Goal: Task Accomplishment & Management: Manage account settings

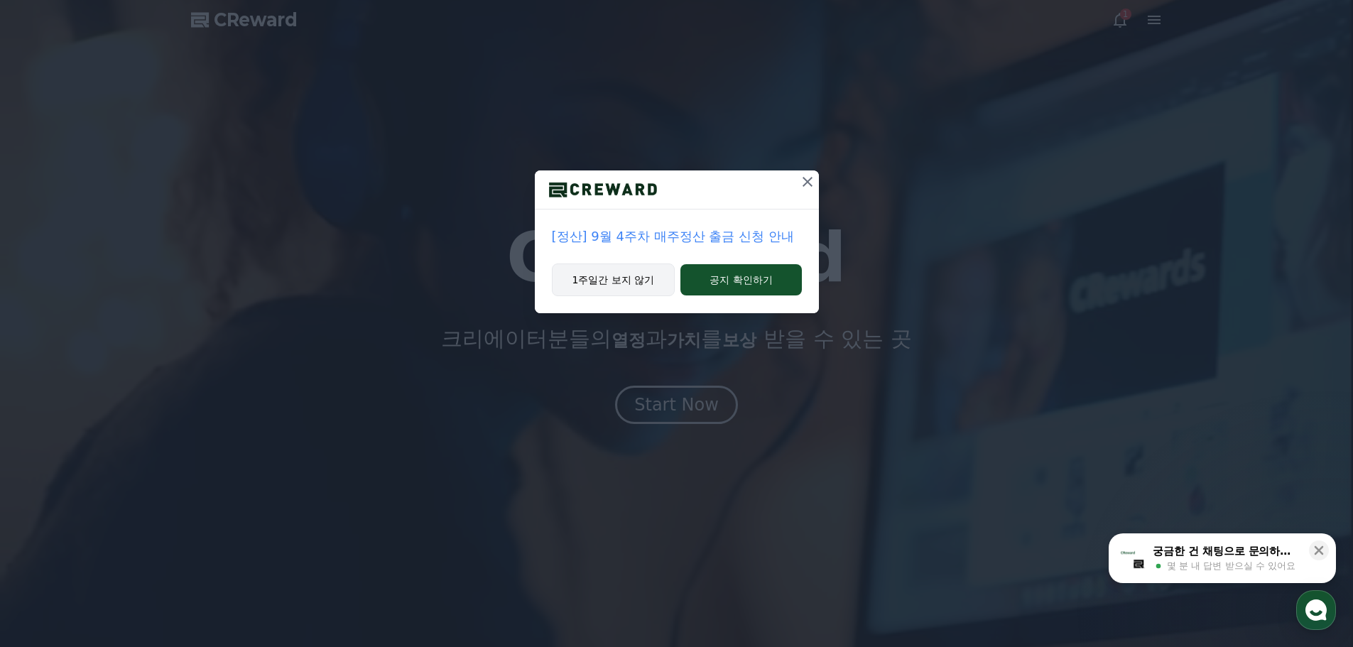
click at [637, 281] on button "1주일간 보지 않기" at bounding box center [614, 280] width 124 height 33
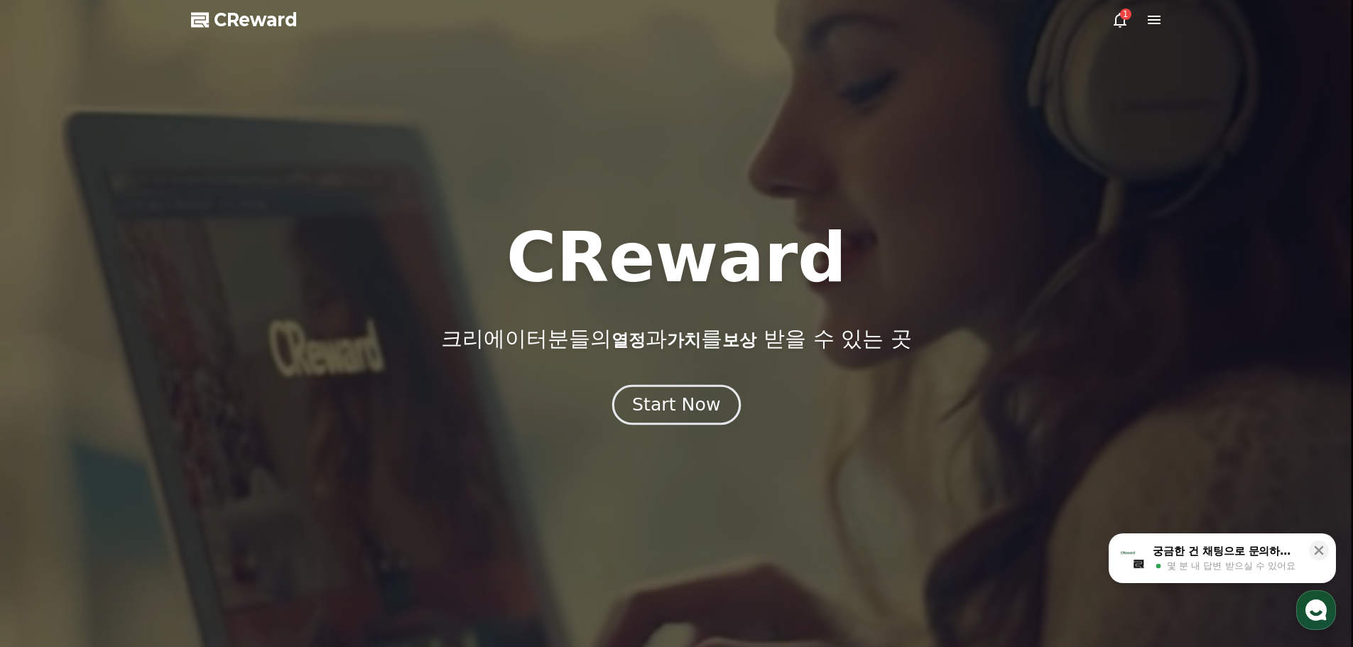
click at [658, 401] on div "Start Now" at bounding box center [676, 405] width 88 height 24
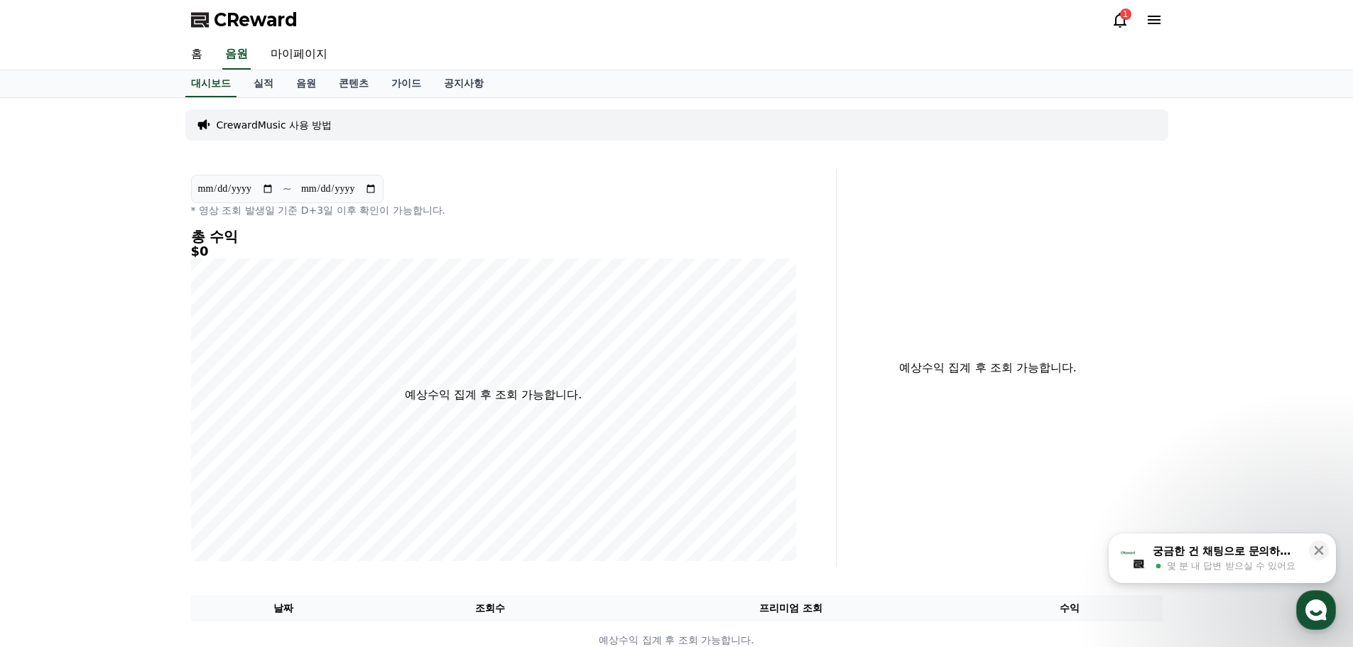
click at [1117, 31] on div "1" at bounding box center [1137, 20] width 51 height 23
click at [1117, 25] on icon at bounding box center [1120, 20] width 13 height 15
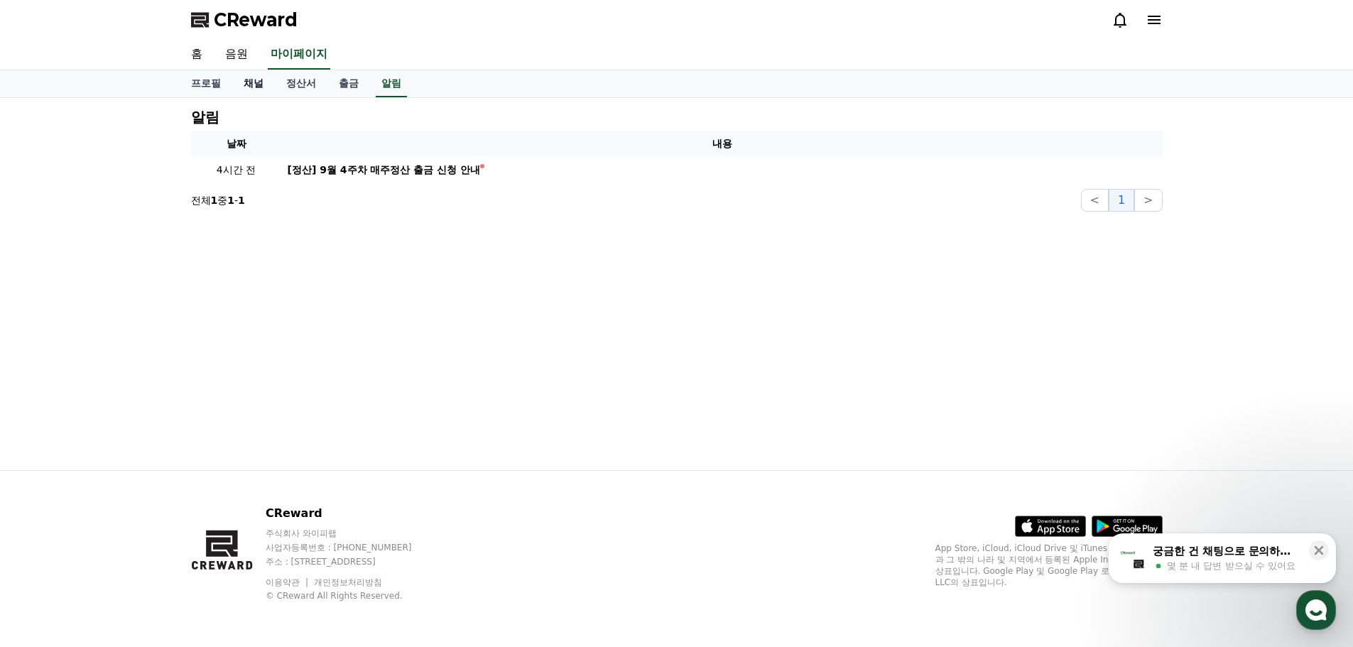
click at [254, 77] on link "채널" at bounding box center [253, 83] width 43 height 27
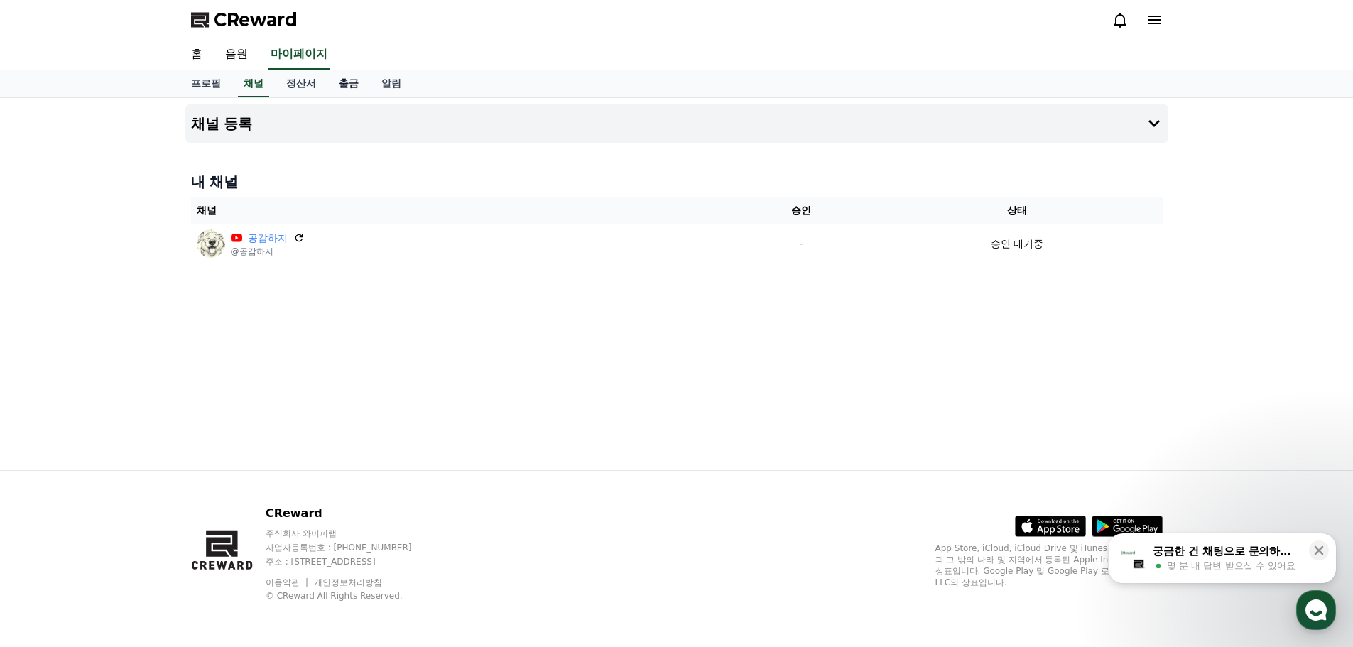
click at [345, 80] on link "출금" at bounding box center [348, 83] width 43 height 27
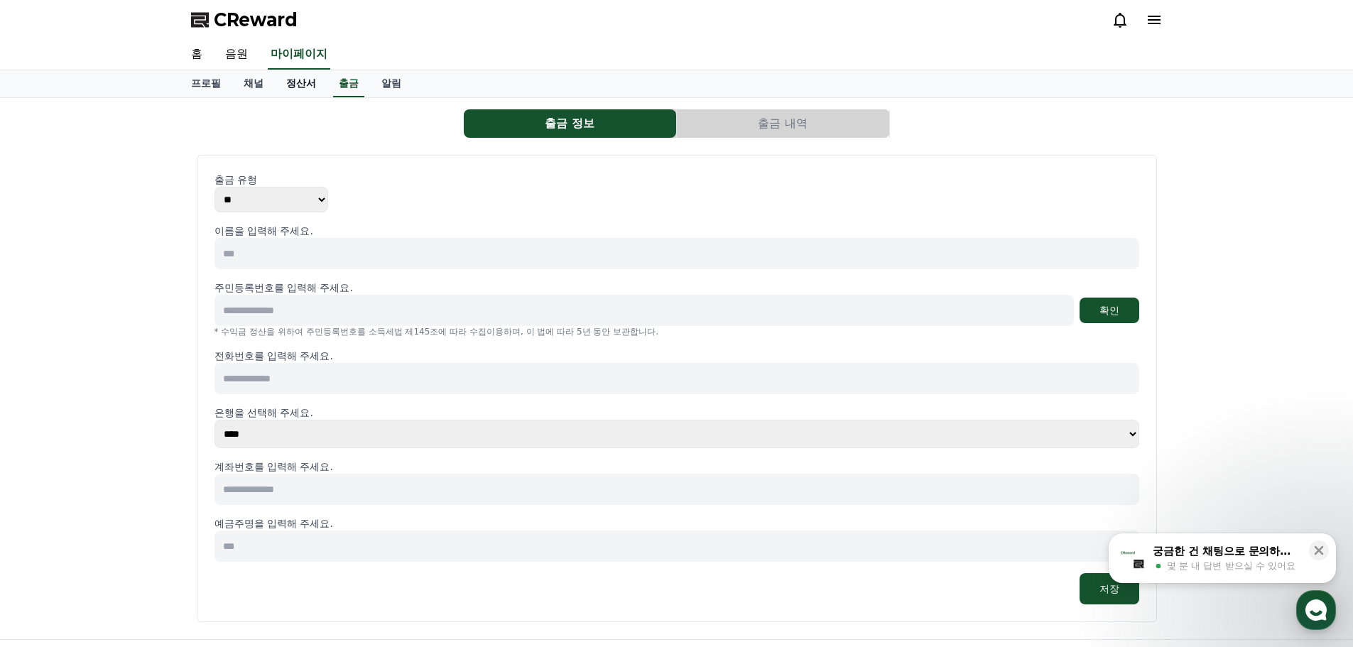
click at [300, 80] on link "정산서" at bounding box center [301, 83] width 53 height 27
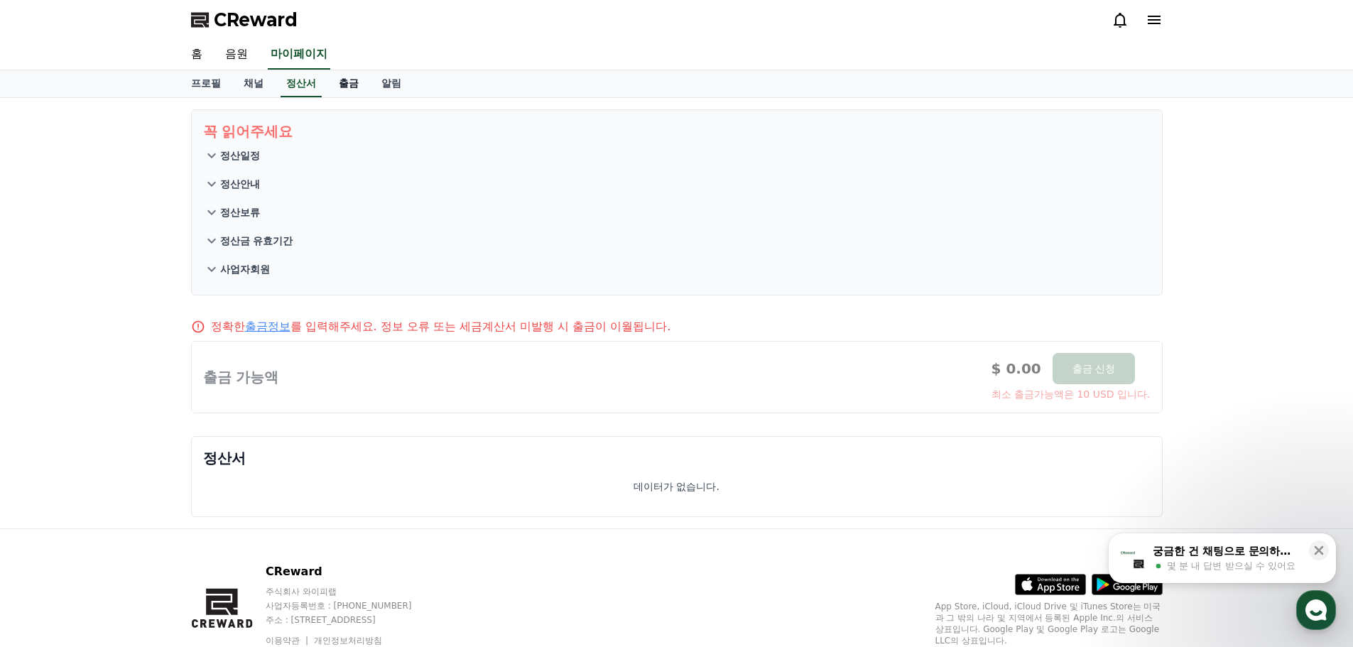
click at [340, 85] on link "출금" at bounding box center [348, 83] width 43 height 27
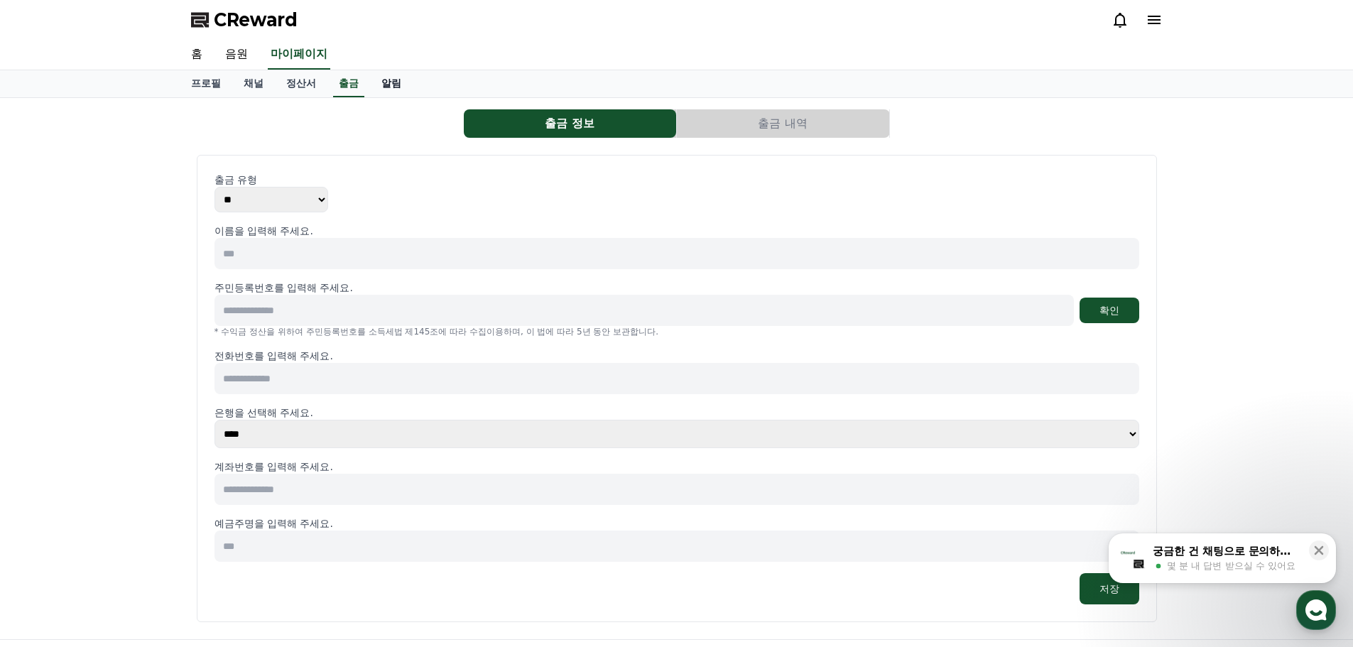
click at [388, 82] on link "알림" at bounding box center [391, 83] width 43 height 27
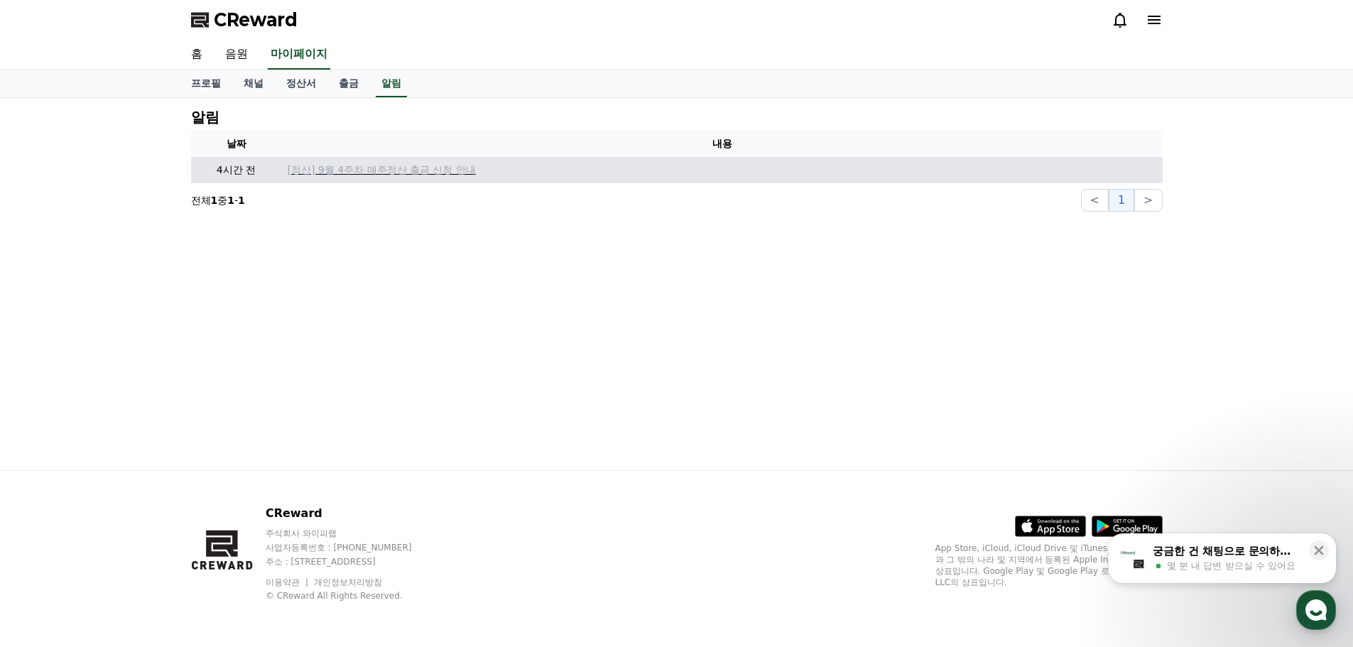
click at [369, 172] on p "[정산] 9월 4주차 매주정산 출금 신청 안내" at bounding box center [722, 170] width 869 height 15
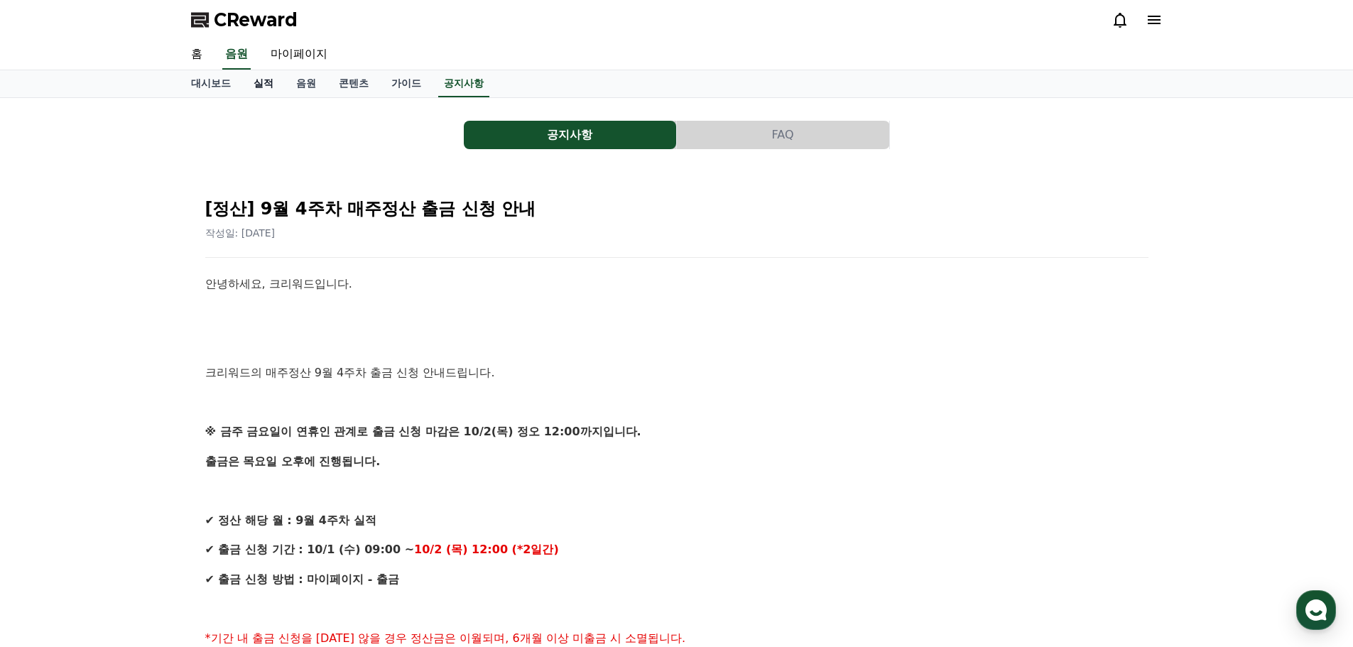
click at [256, 80] on link "실적" at bounding box center [263, 83] width 43 height 27
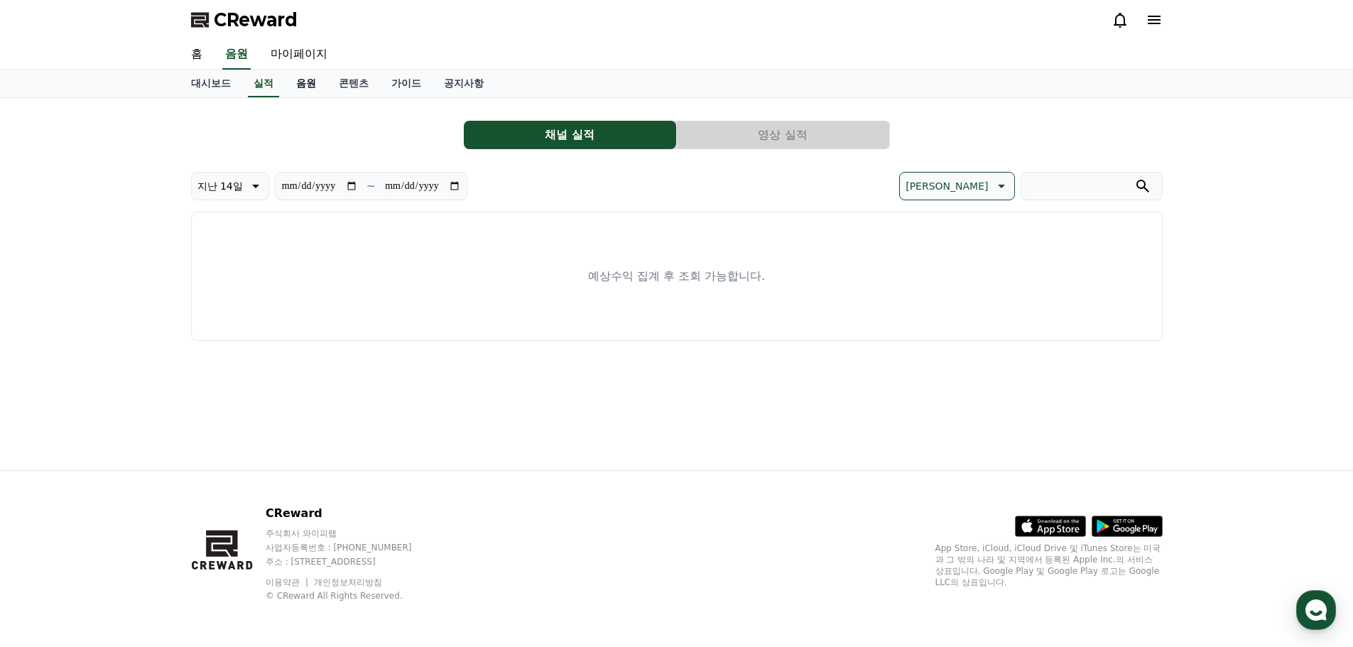
click at [308, 92] on link "음원" at bounding box center [306, 83] width 43 height 27
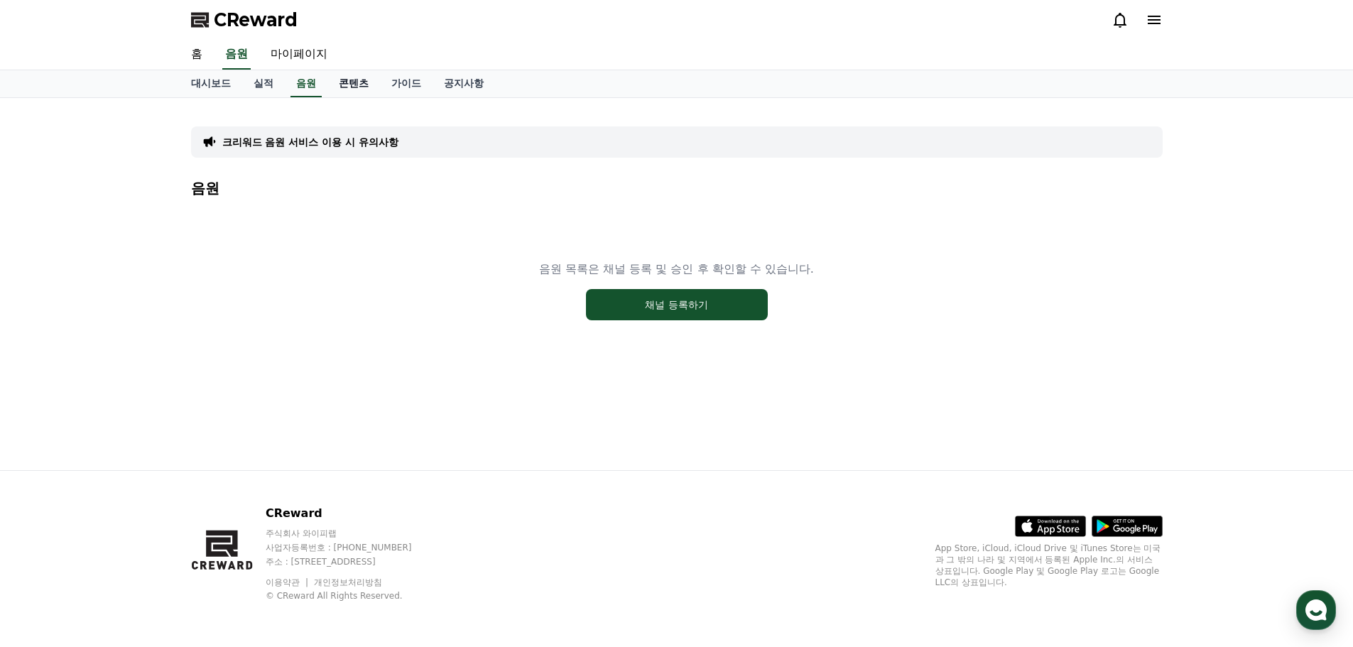
click at [364, 91] on link "콘텐츠" at bounding box center [353, 83] width 53 height 27
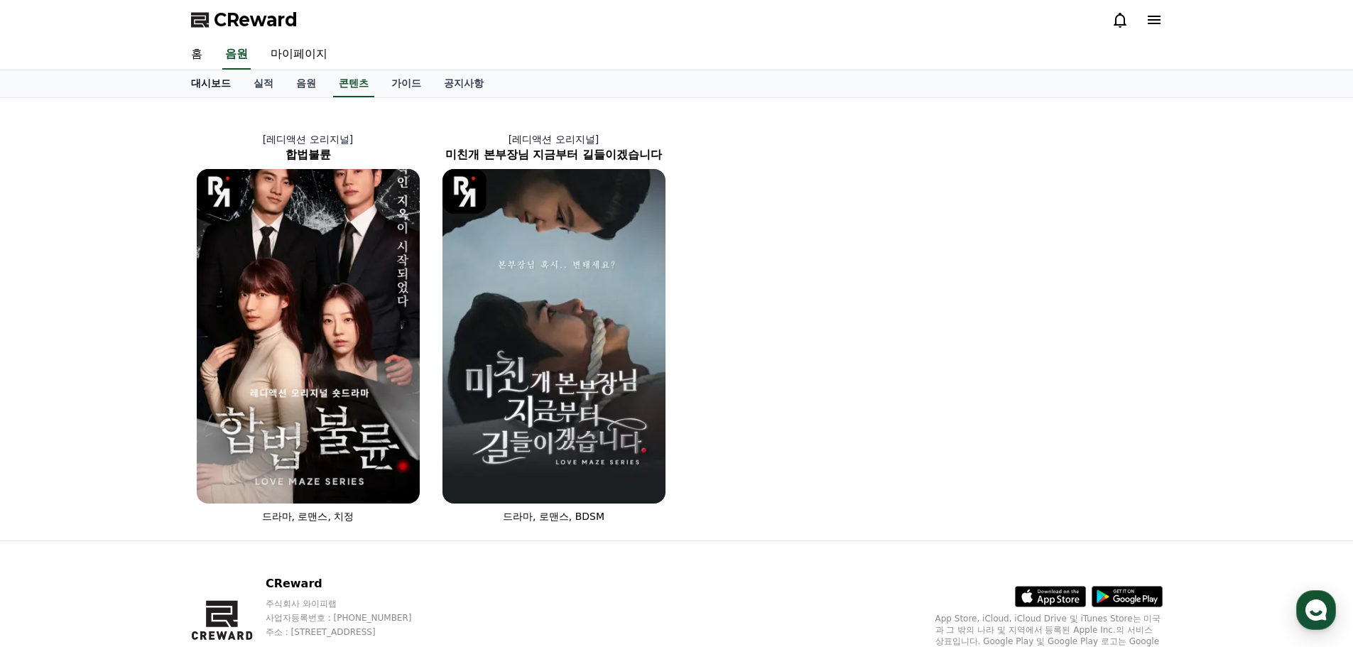
click at [207, 87] on link "대시보드" at bounding box center [211, 83] width 63 height 27
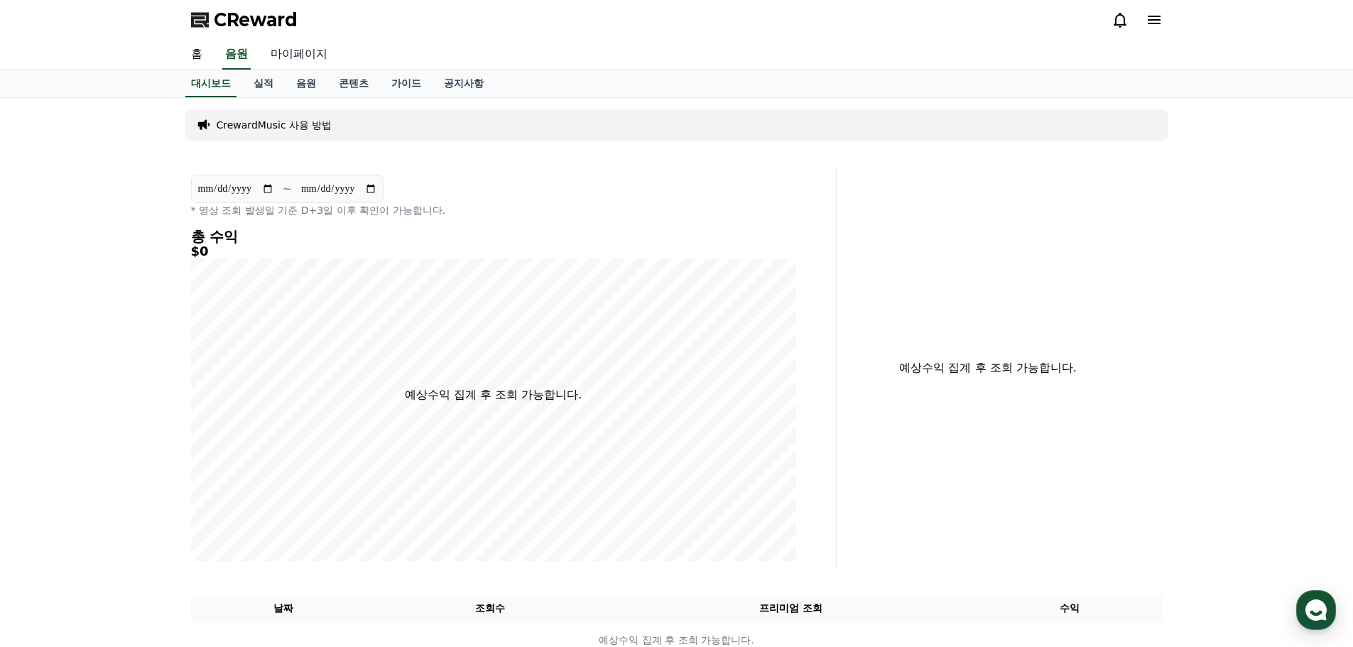
click at [307, 52] on link "마이페이지" at bounding box center [299, 55] width 80 height 30
select select "**********"
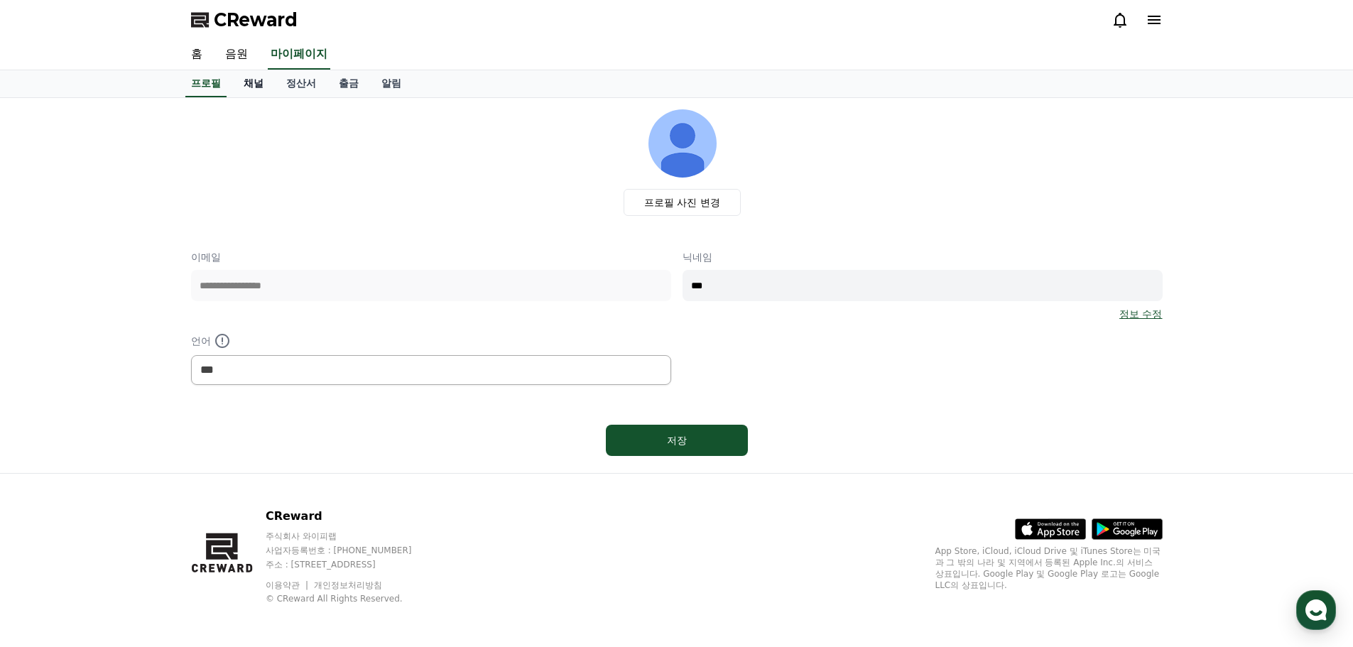
click at [245, 80] on link "채널" at bounding box center [253, 83] width 43 height 27
